Goal: Ask a question: Seek information or help from site administrators or community

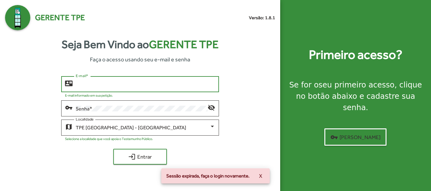
click at [99, 85] on input "E-mail *" at bounding box center [145, 85] width 139 height 6
type input "**********"
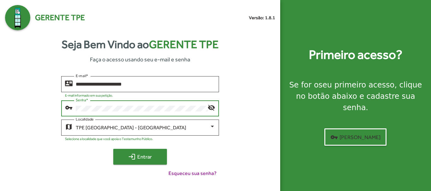
click at [146, 160] on span "login Entrar" at bounding box center [140, 156] width 42 height 11
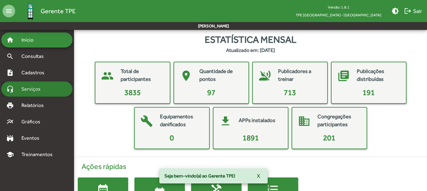
click at [27, 91] on span "Serviços" at bounding box center [34, 89] width 32 height 8
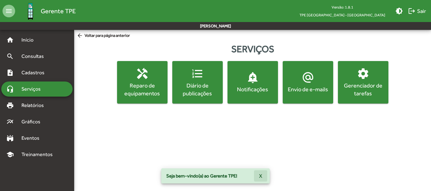
click at [259, 177] on span "X" at bounding box center [260, 176] width 3 height 11
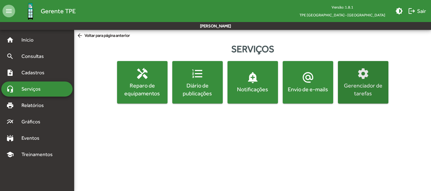
click at [358, 88] on div "Gerenciador de tarefas" at bounding box center [363, 90] width 48 height 16
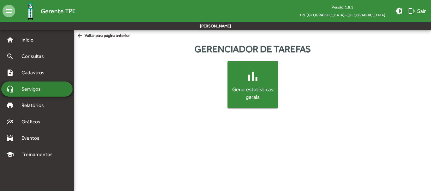
click at [30, 90] on span "Serviços" at bounding box center [34, 89] width 32 height 8
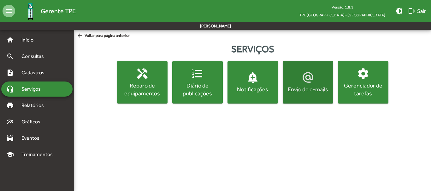
click at [316, 90] on div "Envio de e-mails" at bounding box center [308, 89] width 48 height 8
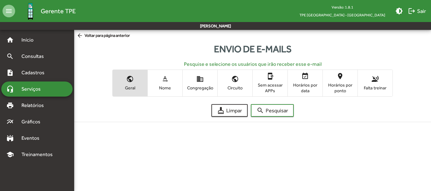
click at [37, 90] on span "Serviços" at bounding box center [34, 89] width 32 height 8
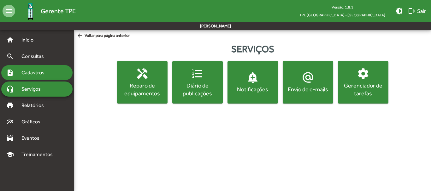
click at [32, 74] on span "Cadastros" at bounding box center [35, 73] width 35 height 8
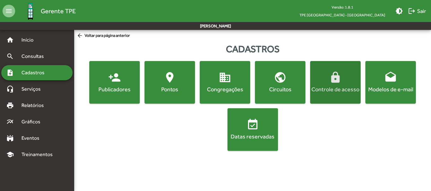
click at [342, 91] on div "Controle de acesso" at bounding box center [335, 89] width 48 height 8
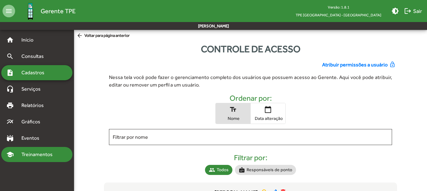
click at [42, 154] on span "Treinamentos" at bounding box center [39, 155] width 43 height 8
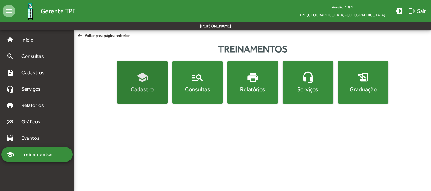
click at [139, 94] on button "school Cadastro" at bounding box center [142, 82] width 50 height 43
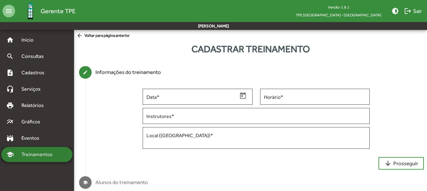
click at [33, 155] on span "Treinamentos" at bounding box center [39, 155] width 43 height 8
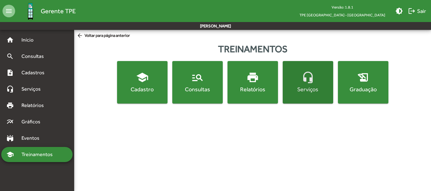
click at [310, 91] on div "Serviços" at bounding box center [308, 89] width 48 height 8
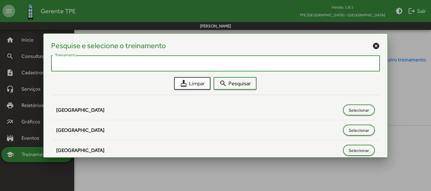
click at [372, 46] on mat-icon "cancel" at bounding box center [376, 46] width 8 height 8
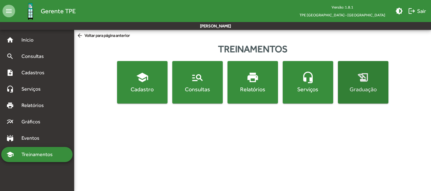
click at [367, 88] on div "Graduação" at bounding box center [363, 89] width 48 height 8
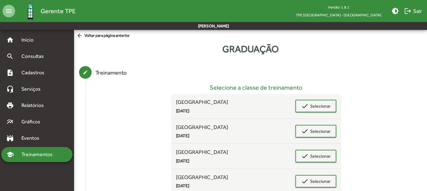
click at [80, 35] on mat-icon "arrow_back" at bounding box center [81, 35] width 8 height 7
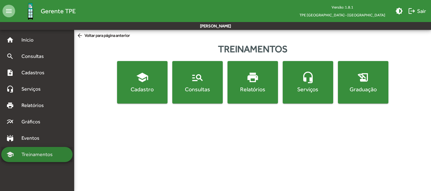
click at [33, 155] on span "Treinamentos" at bounding box center [39, 155] width 43 height 8
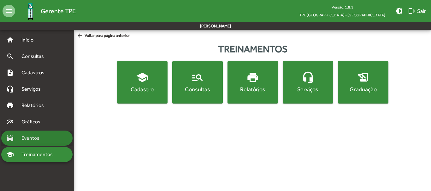
click at [24, 139] on span "Eventos" at bounding box center [33, 139] width 30 height 8
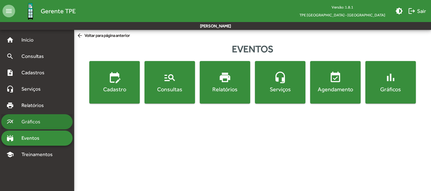
click at [23, 125] on span "Gráficos" at bounding box center [33, 122] width 31 height 8
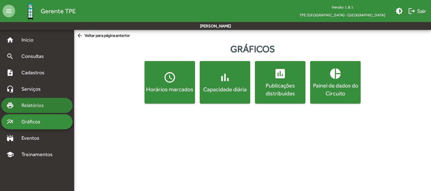
click at [27, 107] on span "Relatórios" at bounding box center [35, 106] width 34 height 8
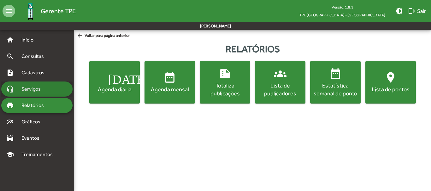
click at [27, 91] on span "Serviços" at bounding box center [34, 89] width 32 height 8
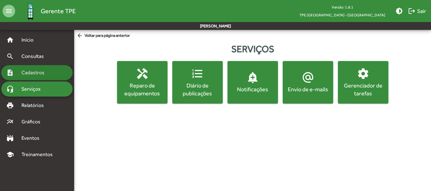
click at [33, 75] on span "Cadastros" at bounding box center [35, 73] width 35 height 8
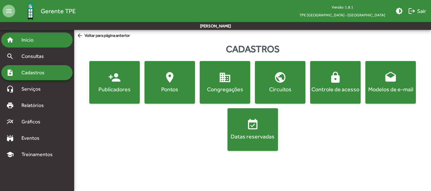
click at [31, 40] on span "Início" at bounding box center [30, 40] width 25 height 8
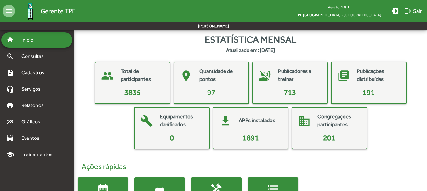
scroll to position [40, 0]
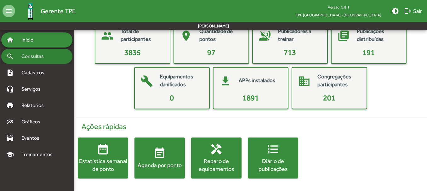
click at [39, 56] on span "Consultas" at bounding box center [35, 57] width 34 height 8
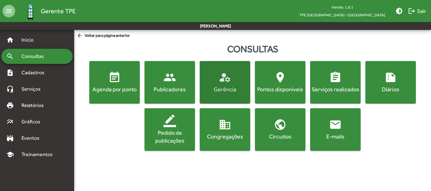
click at [225, 85] on span "manage_accounts Gerência" at bounding box center [225, 82] width 48 height 22
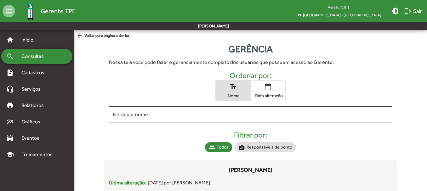
click at [44, 55] on span "Consultas" at bounding box center [35, 57] width 34 height 8
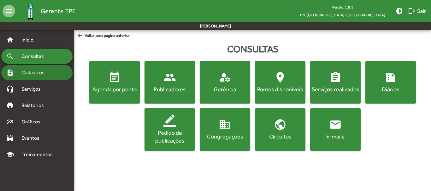
click at [35, 74] on span "Cadastros" at bounding box center [35, 73] width 35 height 8
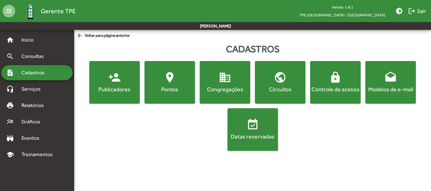
click at [319, 87] on div "Controle de acesso" at bounding box center [335, 89] width 48 height 8
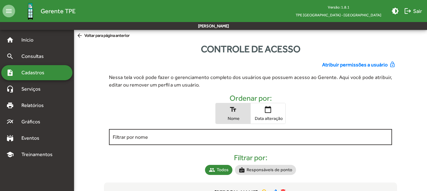
click at [134, 135] on input "Filtrar por nome" at bounding box center [250, 138] width 275 height 6
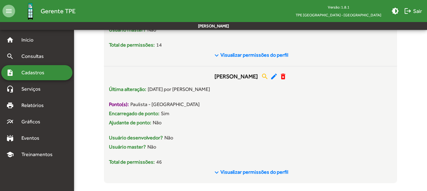
scroll to position [202, 0]
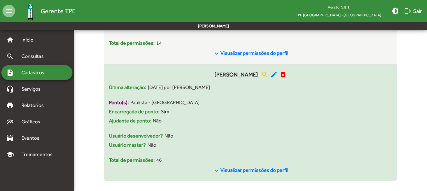
type input "******"
click at [253, 170] on span "Visualizar permissões do perfil" at bounding box center [255, 170] width 68 height 6
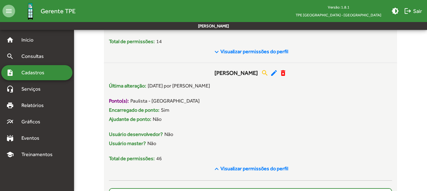
scroll to position [197, 0]
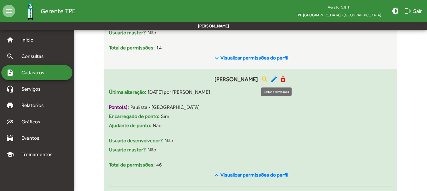
click at [275, 81] on mat-icon "edit" at bounding box center [274, 80] width 8 height 8
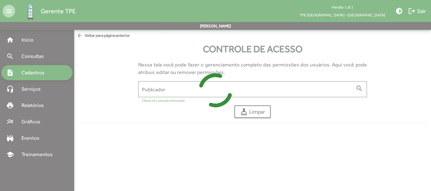
type input "**********"
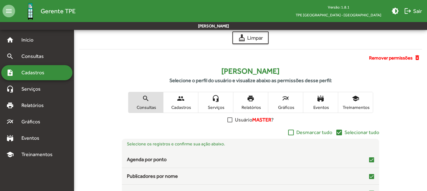
scroll to position [89, 0]
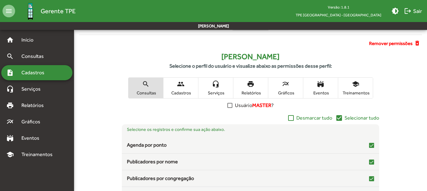
click at [230, 105] on div at bounding box center [230, 105] width 5 height 5
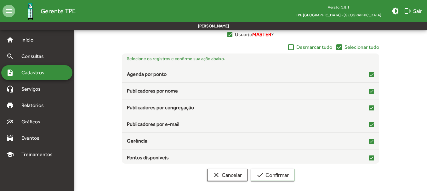
scroll to position [165, 0]
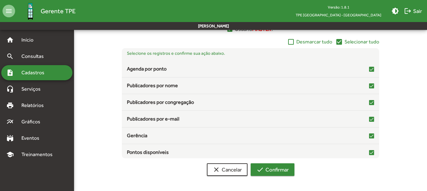
click at [285, 173] on span "check Confirmar" at bounding box center [273, 169] width 32 height 11
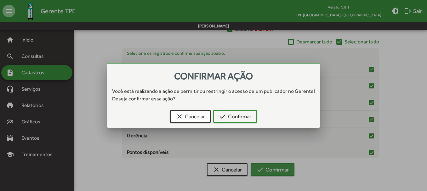
scroll to position [0, 0]
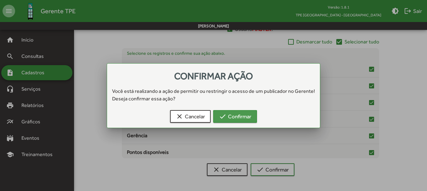
click at [232, 119] on span "check Confirmar" at bounding box center [235, 116] width 32 height 11
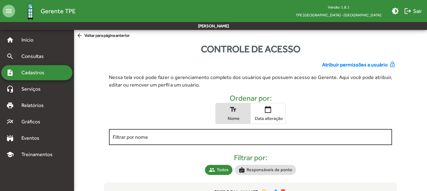
click at [152, 136] on input "Filtrar por nome" at bounding box center [250, 138] width 275 height 6
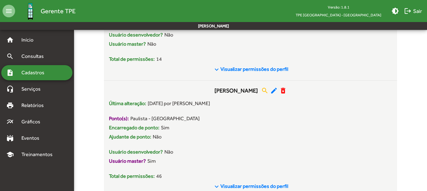
scroll to position [194, 0]
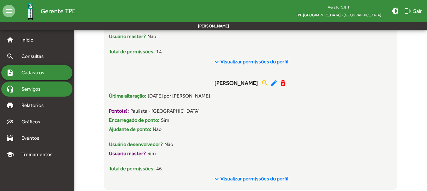
type input "******"
click at [33, 91] on span "Serviços" at bounding box center [34, 89] width 32 height 8
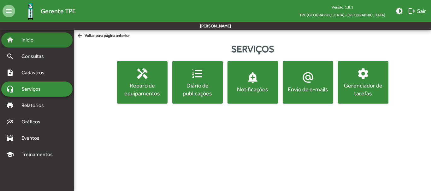
click at [40, 40] on span "Início" at bounding box center [30, 40] width 25 height 8
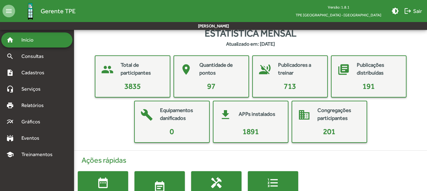
scroll to position [3, 0]
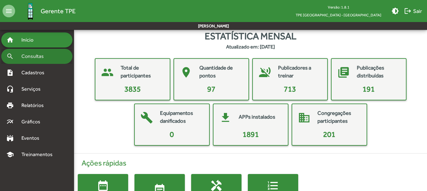
click at [30, 57] on span "Consultas" at bounding box center [35, 57] width 34 height 8
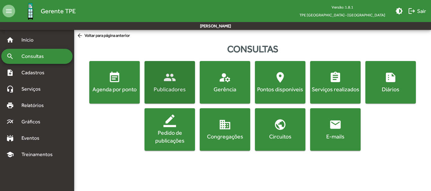
click at [165, 87] on div "Publicadores" at bounding box center [170, 89] width 48 height 8
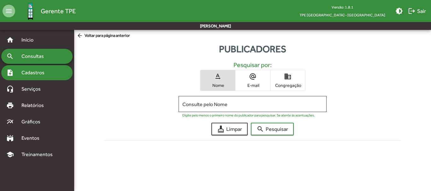
click at [27, 68] on div "note_add Cadastros" at bounding box center [36, 72] width 71 height 15
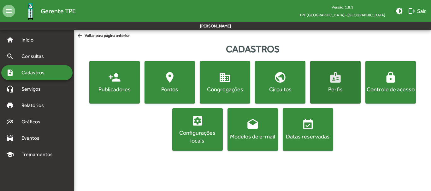
click at [338, 86] on div "Perfis" at bounding box center [335, 89] width 48 height 8
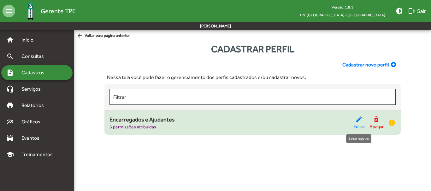
click at [355, 127] on span "Editar" at bounding box center [359, 126] width 12 height 7
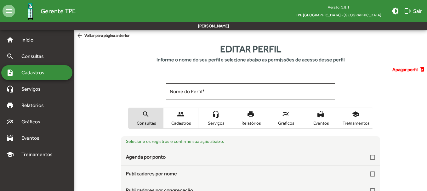
type input "**********"
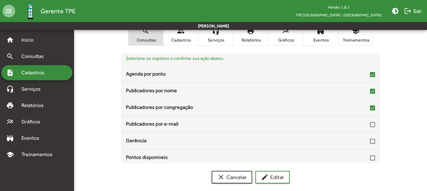
scroll to position [55, 0]
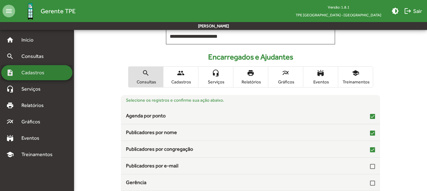
click at [38, 71] on span "Cadastros" at bounding box center [35, 73] width 35 height 8
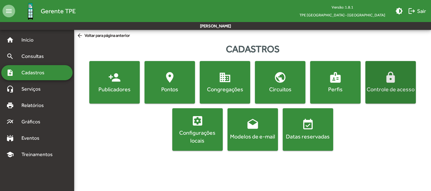
click at [390, 87] on div "Controle de acesso" at bounding box center [390, 89] width 48 height 8
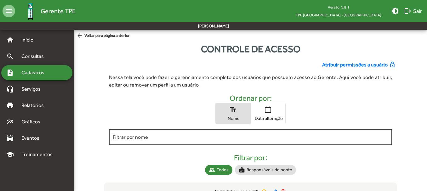
click at [139, 136] on input "Filtrar por nome" at bounding box center [250, 138] width 275 height 6
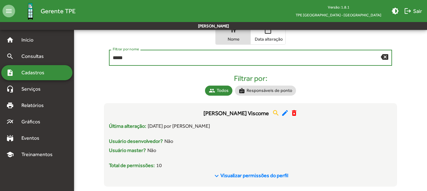
scroll to position [90, 0]
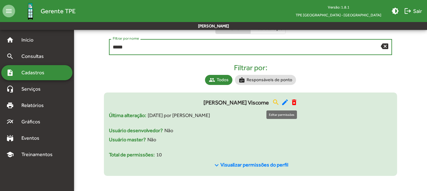
type input "*****"
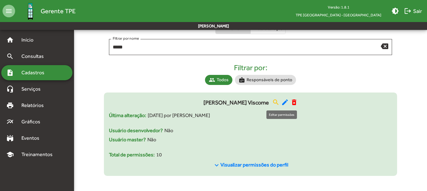
click at [282, 103] on mat-icon "edit" at bounding box center [285, 103] width 8 height 8
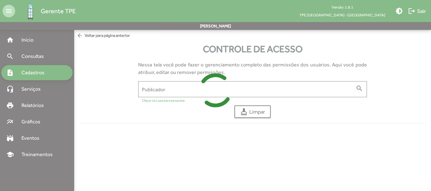
type input "**********"
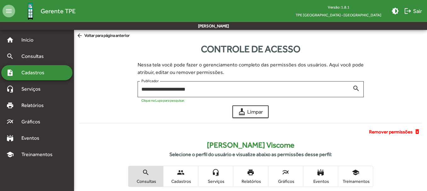
drag, startPoint x: 427, startPoint y: 59, endPoint x: 430, endPoint y: 89, distance: 29.8
click at [427, 89] on html "**********" at bounding box center [213, 178] width 427 height 356
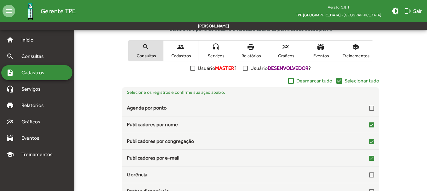
scroll to position [125, 0]
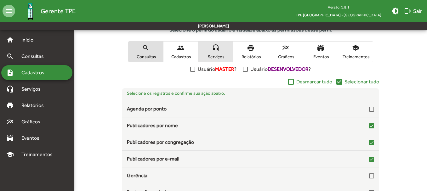
click at [219, 54] on span "headset_mic Serviços" at bounding box center [216, 52] width 35 height 20
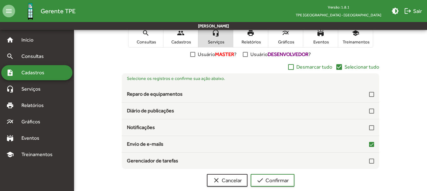
scroll to position [150, 0]
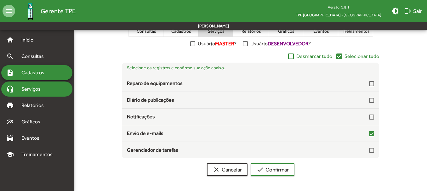
click at [35, 92] on span "Serviços" at bounding box center [34, 89] width 32 height 8
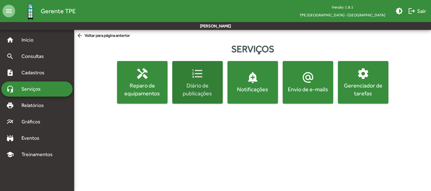
click at [191, 88] on div "Diário de publicações" at bounding box center [197, 90] width 48 height 16
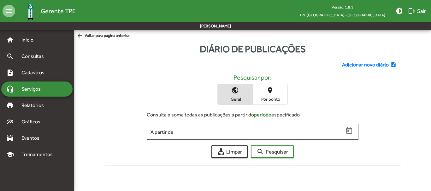
click at [44, 86] on span "Serviços" at bounding box center [34, 89] width 32 height 8
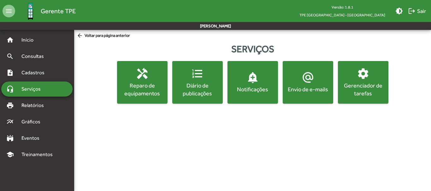
click at [258, 86] on div "Notificações" at bounding box center [253, 89] width 48 height 8
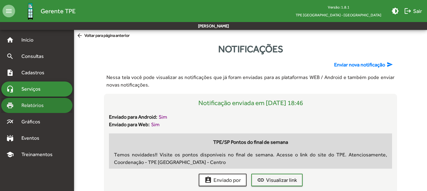
click at [21, 106] on span "Relatórios" at bounding box center [35, 106] width 34 height 8
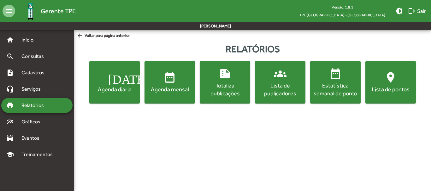
click at [122, 92] on div "Agenda diária" at bounding box center [114, 89] width 48 height 8
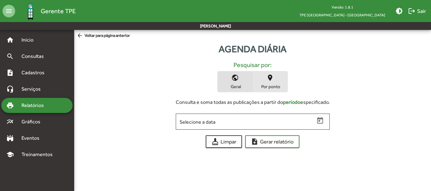
click at [275, 82] on span "place Por ponto" at bounding box center [269, 82] width 35 height 20
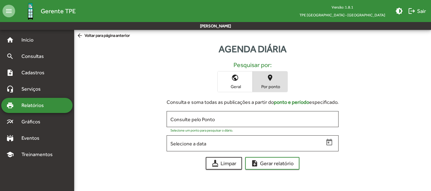
click at [36, 105] on span "Relatórios" at bounding box center [35, 106] width 34 height 8
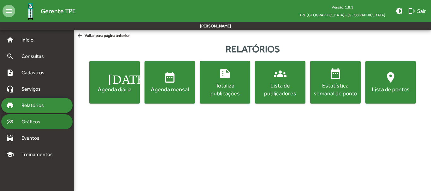
click at [32, 121] on span "Gráficos" at bounding box center [33, 122] width 31 height 8
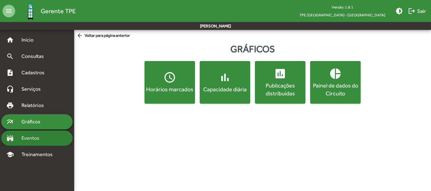
click at [39, 139] on span "Eventos" at bounding box center [33, 139] width 30 height 8
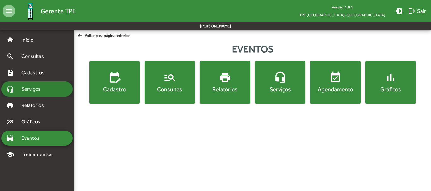
click at [37, 89] on span "Serviços" at bounding box center [34, 89] width 32 height 8
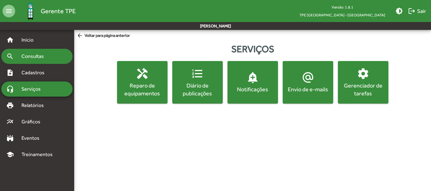
click at [30, 57] on span "Consultas" at bounding box center [35, 57] width 34 height 8
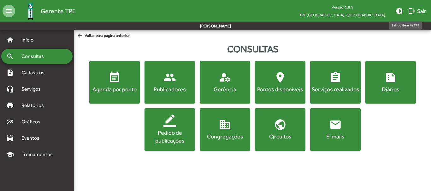
click at [419, 11] on span "logout Sair" at bounding box center [417, 10] width 18 height 11
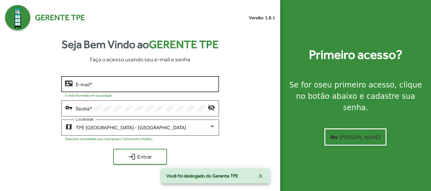
click at [114, 78] on div "E-mail *" at bounding box center [145, 83] width 139 height 17
click at [107, 84] on input "E-mail *" at bounding box center [145, 85] width 139 height 6
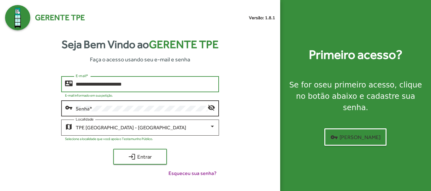
type input "**********"
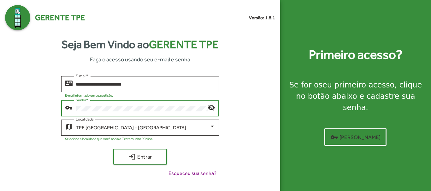
click at [113, 149] on button "login Entrar" at bounding box center [140, 157] width 54 height 16
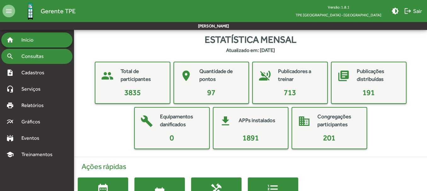
click at [33, 55] on span "Consultas" at bounding box center [35, 57] width 34 height 8
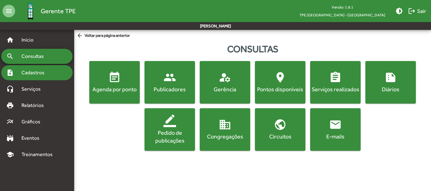
click at [37, 70] on span "Cadastros" at bounding box center [35, 73] width 35 height 8
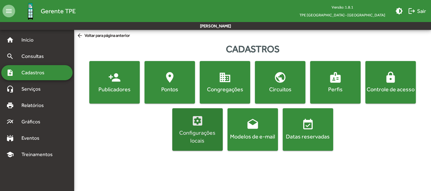
click at [200, 126] on mat-icon "settings_applications" at bounding box center [197, 121] width 13 height 13
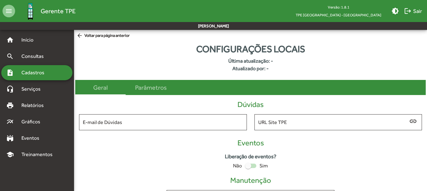
type input "**********"
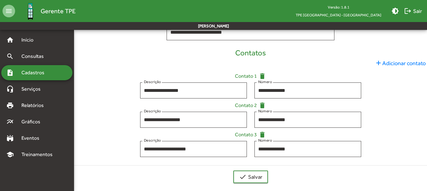
scroll to position [168, 0]
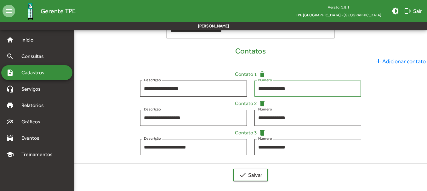
click at [299, 90] on input "**********" at bounding box center [307, 89] width 99 height 6
type input "**********"
click at [254, 177] on span "check Salvar" at bounding box center [250, 175] width 23 height 11
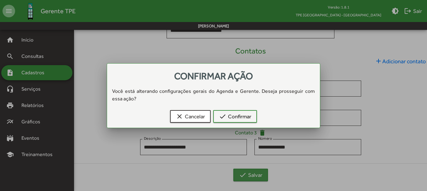
scroll to position [0, 0]
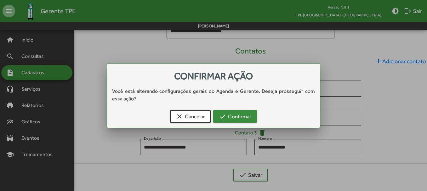
click at [246, 117] on span "check Confirmar" at bounding box center [235, 116] width 32 height 11
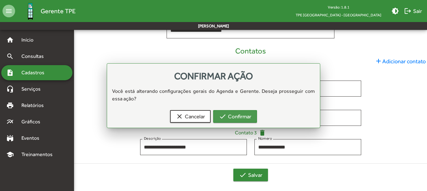
scroll to position [168, 0]
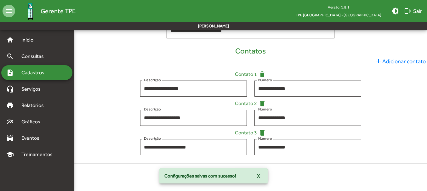
click at [260, 178] on button "X" at bounding box center [258, 176] width 13 height 11
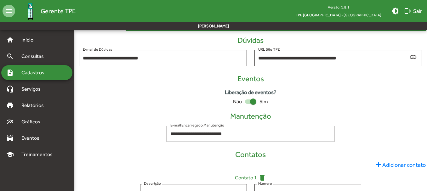
scroll to position [47, 0]
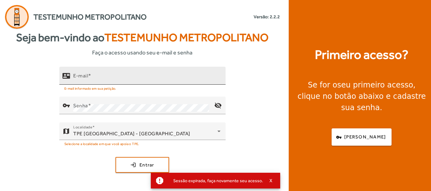
click at [122, 75] on input "E-mail" at bounding box center [146, 79] width 147 height 8
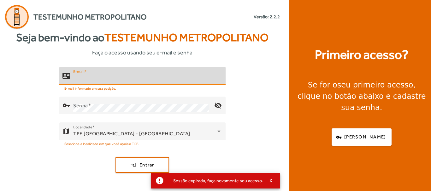
type input "**********"
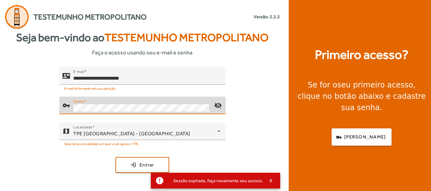
click at [115, 157] on button "login Entrar" at bounding box center [142, 165] width 54 height 16
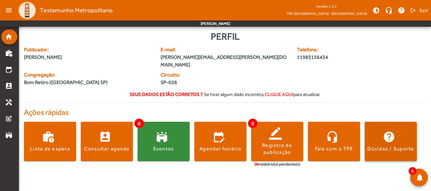
click at [377, 146] on div "Dúvidas / Suporte" at bounding box center [390, 149] width 47 height 7
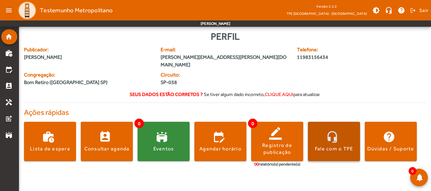
click at [339, 146] on div "Fale com o TPE" at bounding box center [334, 149] width 38 height 7
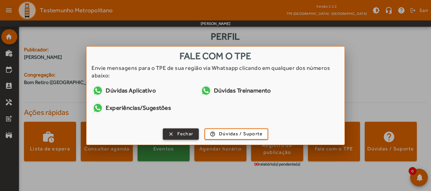
click at [182, 134] on span "Fechar" at bounding box center [185, 133] width 16 height 7
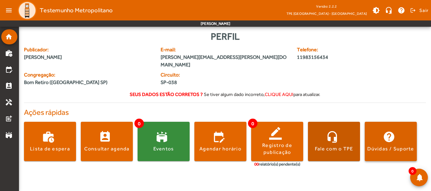
click at [382, 137] on span at bounding box center [390, 141] width 52 height 15
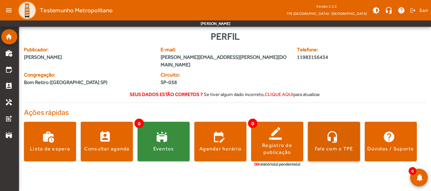
click at [346, 146] on div "Fale com o TPE" at bounding box center [334, 149] width 38 height 7
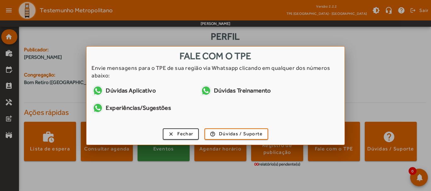
click at [119, 91] on link "Dúvidas Aplicativo" at bounding box center [142, 90] width 103 height 13
click at [389, 57] on div at bounding box center [215, 95] width 431 height 191
